Goal: Find specific page/section: Find specific page/section

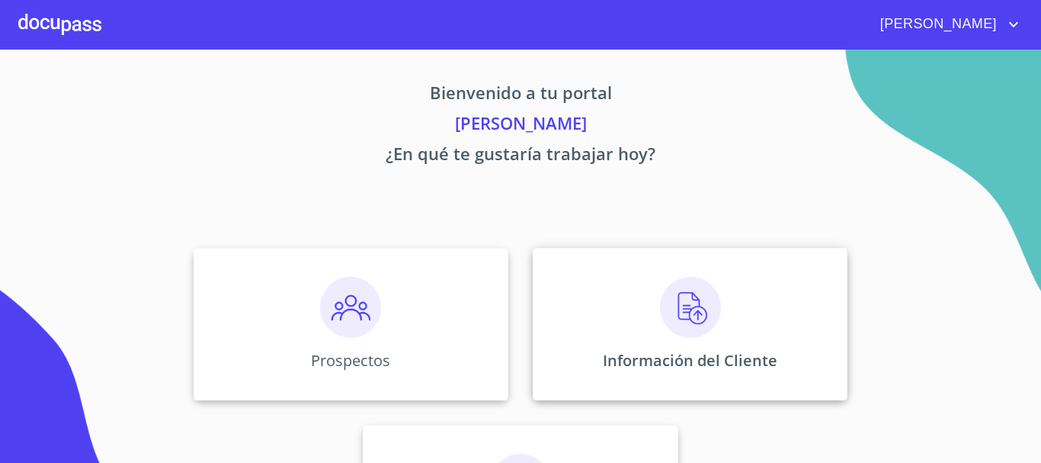
click at [694, 318] on img at bounding box center [690, 307] width 61 height 61
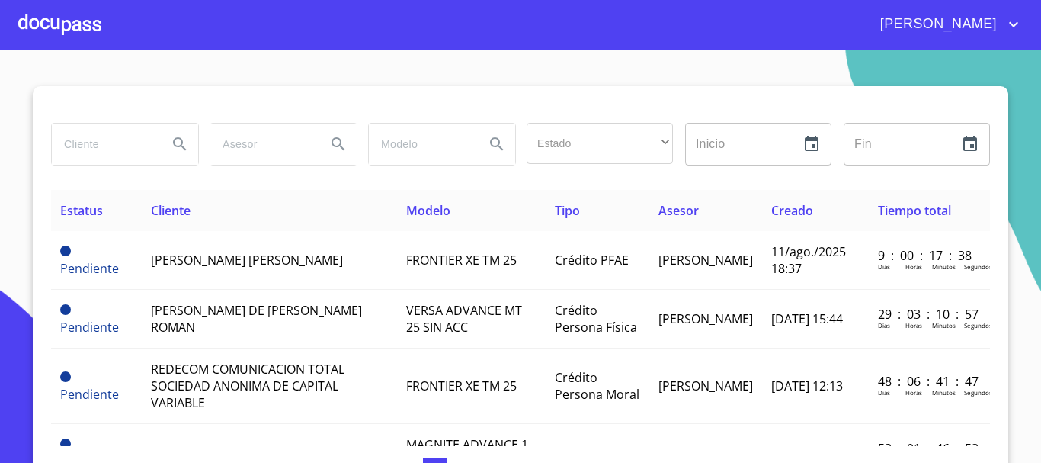
click at [133, 150] on input "search" at bounding box center [104, 144] width 104 height 41
type input "R"
type input "[PERSON_NAME]"
click at [171, 143] on icon "Search" at bounding box center [180, 144] width 18 height 18
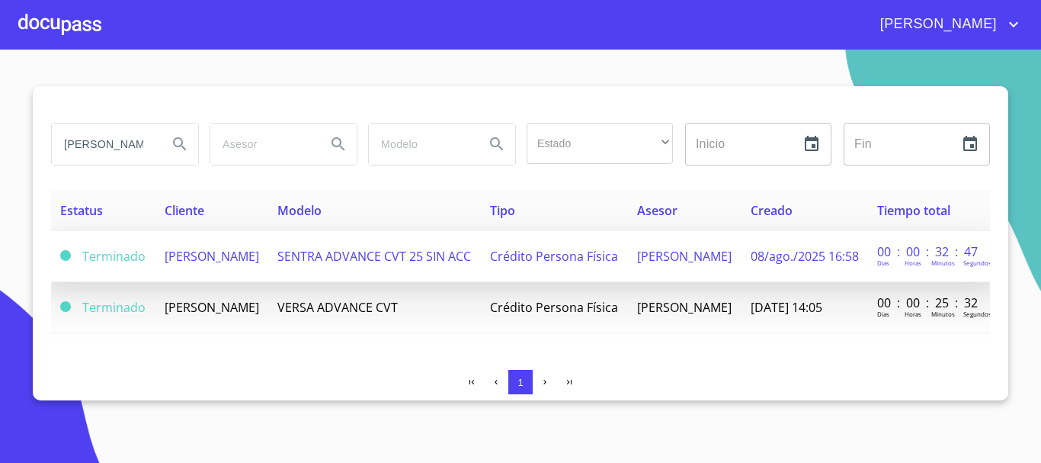
click at [221, 248] on span "[PERSON_NAME]" at bounding box center [212, 256] width 95 height 17
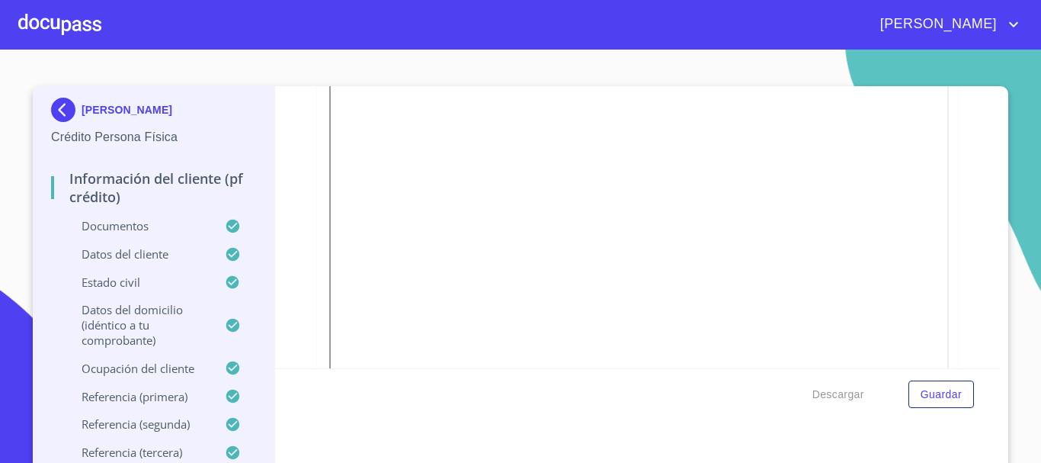
scroll to position [229, 0]
